Goal: Check status: Check status

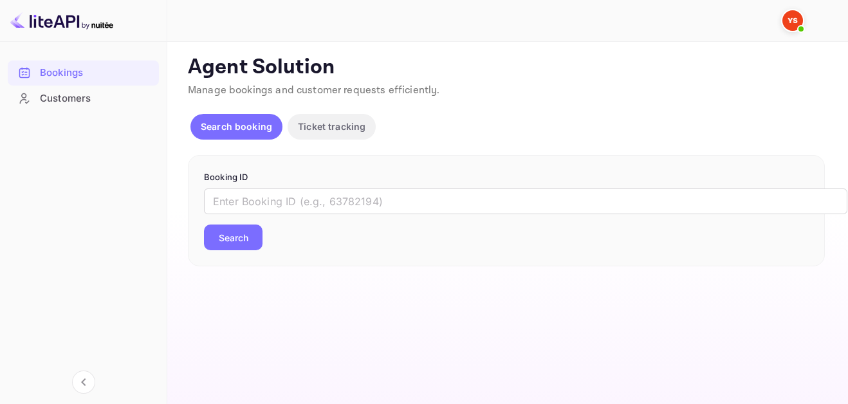
click at [277, 215] on div "​ Search" at bounding box center [506, 220] width 605 height 62
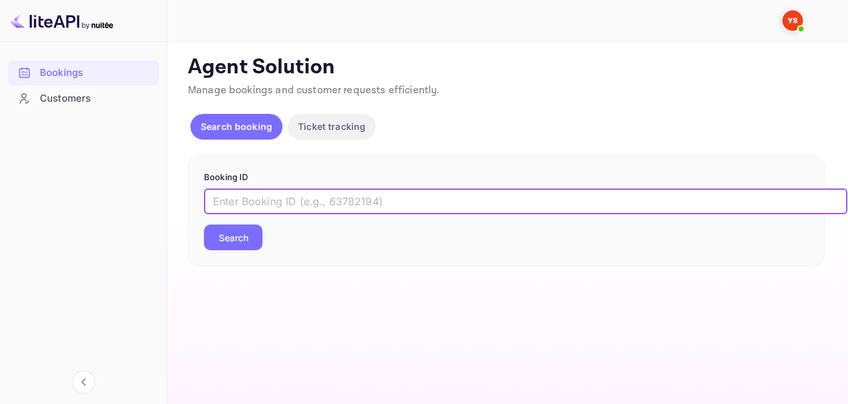
click at [277, 201] on input "text" at bounding box center [526, 202] width 644 height 26
paste input "9612518"
type input "9612518"
click at [260, 238] on button "Search" at bounding box center [233, 238] width 59 height 26
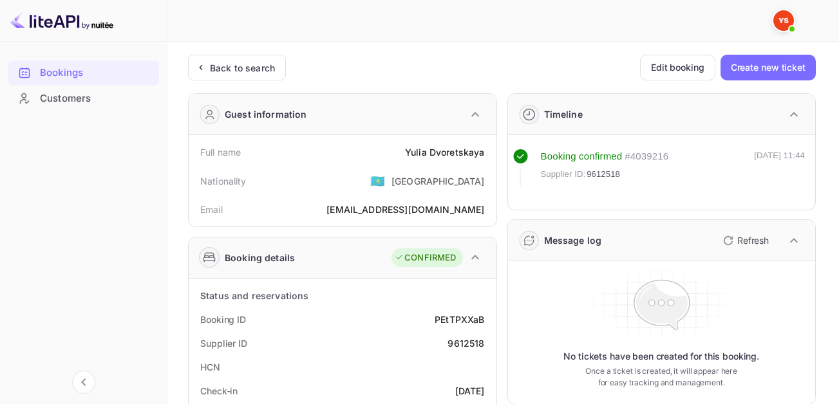
click at [481, 133] on div "Guest information" at bounding box center [343, 114] width 308 height 41
click at [480, 133] on div "Guest information" at bounding box center [343, 114] width 308 height 41
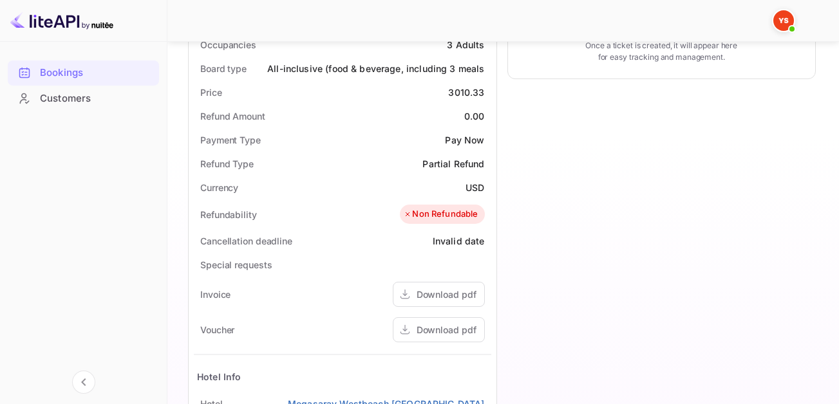
scroll to position [386, 0]
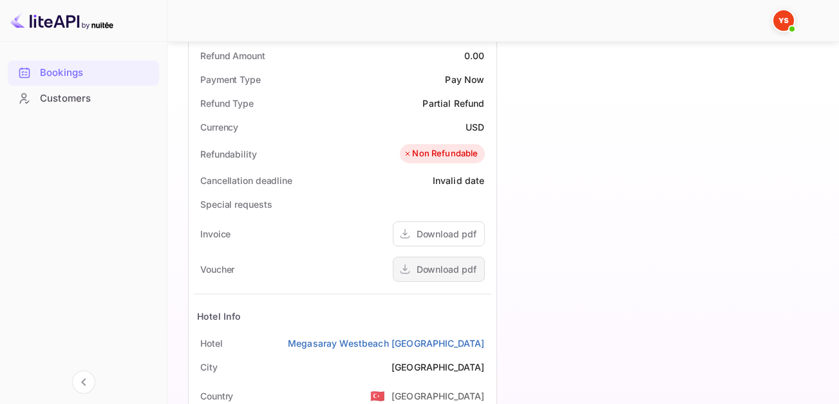
click at [456, 266] on div "Download pdf" at bounding box center [446, 270] width 60 height 14
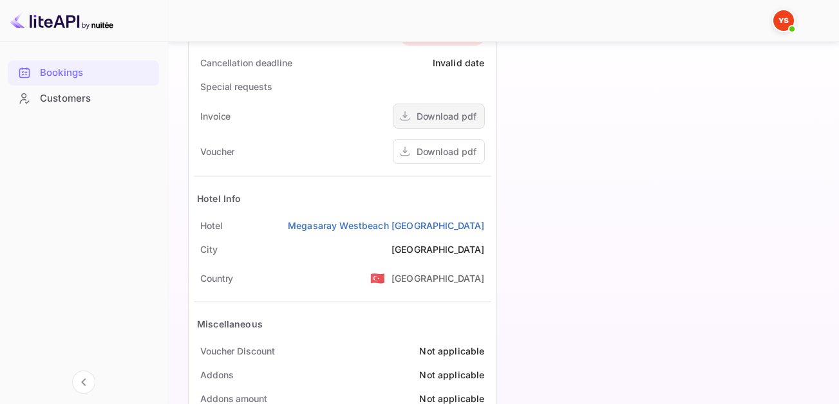
scroll to position [541, 0]
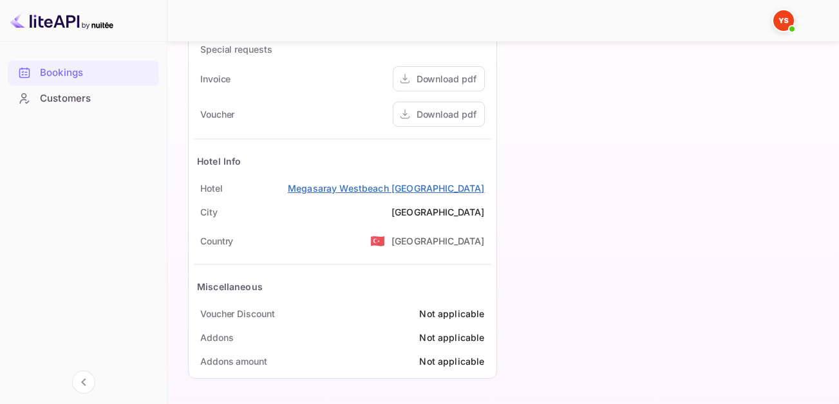
click at [429, 186] on link "Megasaray Westbeach [GEOGRAPHIC_DATA]" at bounding box center [386, 189] width 197 height 14
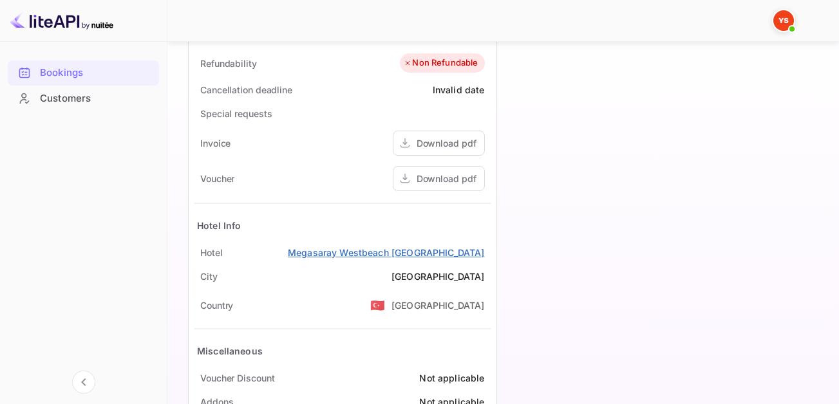
scroll to position [284, 0]
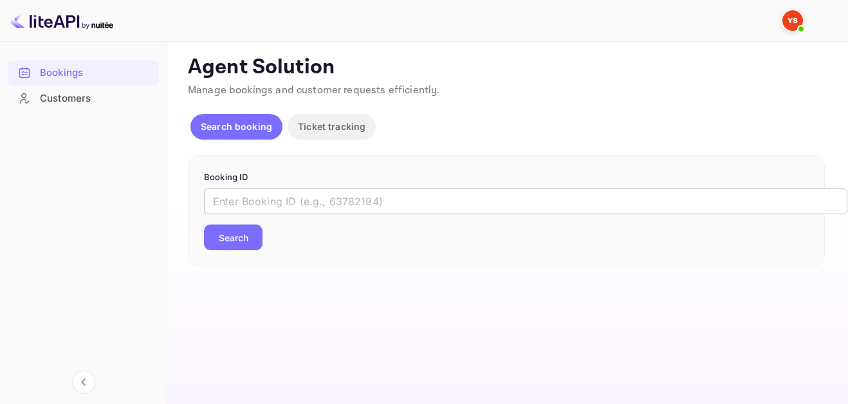
drag, startPoint x: 261, startPoint y: 189, endPoint x: 265, endPoint y: 200, distance: 11.0
click at [261, 192] on input "text" at bounding box center [526, 202] width 644 height 26
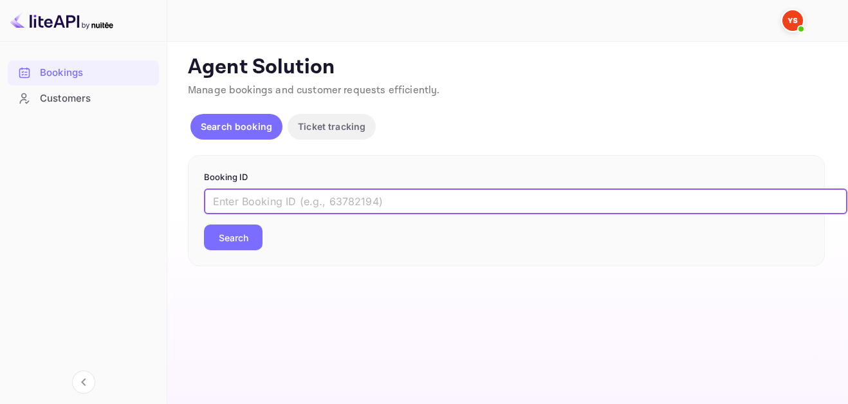
click at [265, 200] on input "text" at bounding box center [526, 202] width 644 height 26
paste input "9612518"
type input "9612518"
click at [234, 243] on button "Search" at bounding box center [233, 238] width 59 height 26
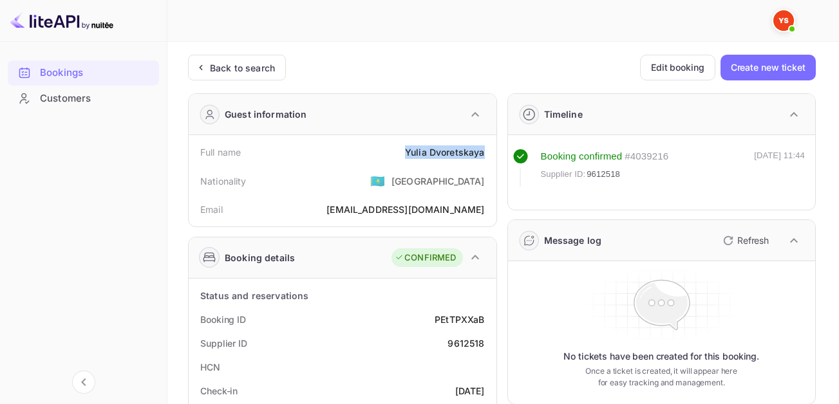
drag, startPoint x: 404, startPoint y: 156, endPoint x: 484, endPoint y: 156, distance: 79.8
click at [484, 156] on div "Full name Yulia Dvoretskaya" at bounding box center [342, 152] width 297 height 24
copy div "Yulia Dvoretskaya"
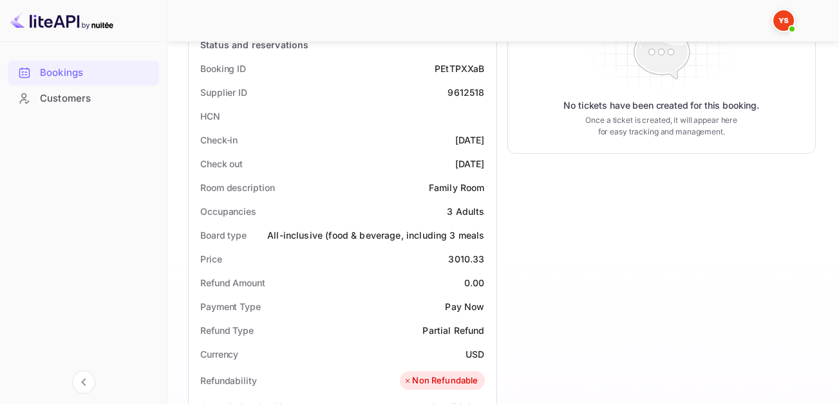
scroll to position [257, 0]
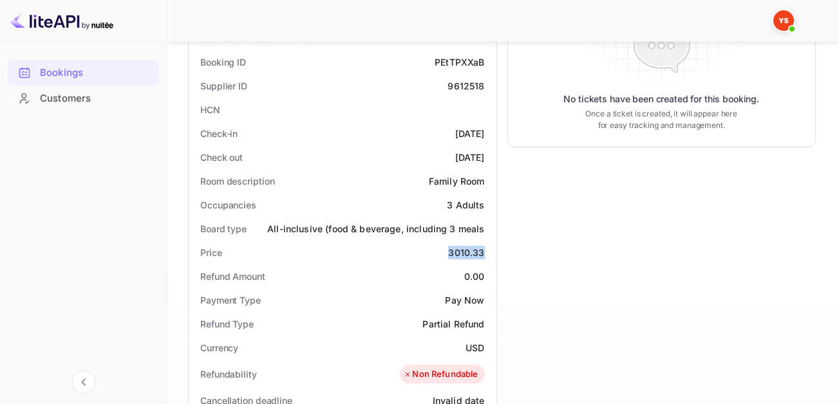
drag, startPoint x: 442, startPoint y: 254, endPoint x: 487, endPoint y: 254, distance: 45.1
click at [487, 254] on div "Price 3010.33" at bounding box center [342, 253] width 297 height 24
copy div "3010.33"
